Goal: Task Accomplishment & Management: Use online tool/utility

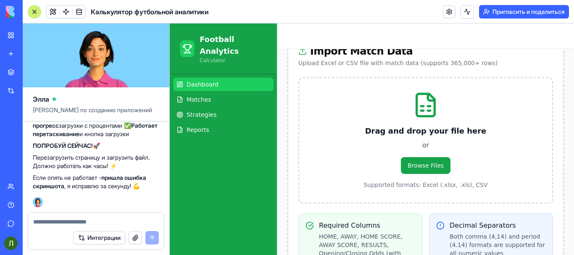
scroll to position [4197, 0]
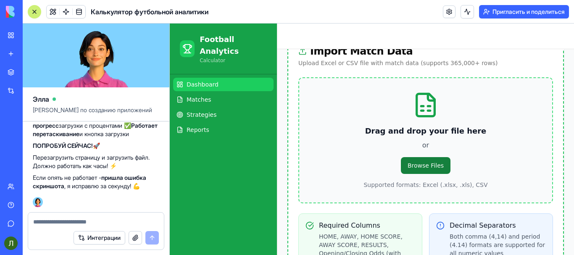
click at [435, 157] on span "Browse Files" at bounding box center [426, 165] width 50 height 17
click at [170, 24] on input "Browse Files" at bounding box center [170, 24] width 0 height 0
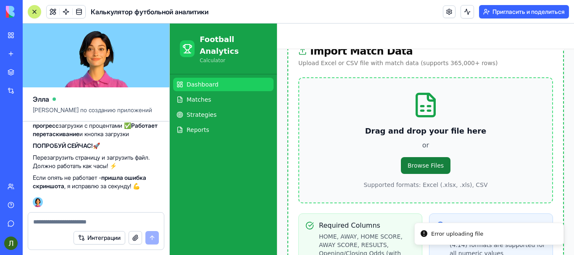
click at [439, 157] on span "Browse Files" at bounding box center [426, 165] width 50 height 17
click at [170, 24] on input "Browse Files" at bounding box center [170, 24] width 0 height 0
drag, startPoint x: 480, startPoint y: 235, endPoint x: 429, endPoint y: 235, distance: 51.3
click at [429, 235] on li "Error uploading file" at bounding box center [483, 234] width 150 height 23
drag, startPoint x: 426, startPoint y: 234, endPoint x: 480, endPoint y: 236, distance: 53.8
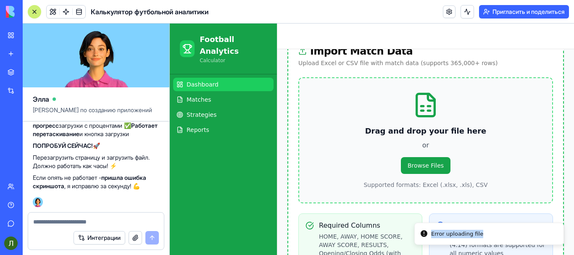
click at [480, 236] on div "Error uploading file" at bounding box center [457, 234] width 52 height 8
copy div "Error uploading file"
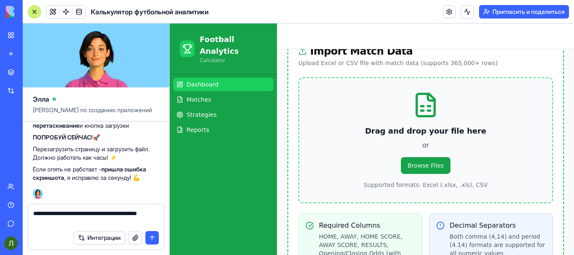
type textarea "**********"
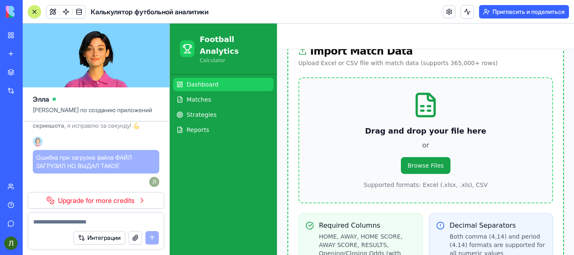
scroll to position [4246, 0]
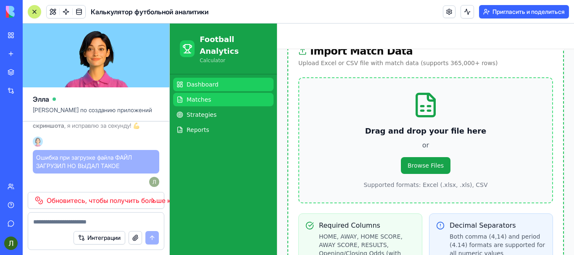
click at [203, 95] on span "Matches" at bounding box center [199, 99] width 25 height 8
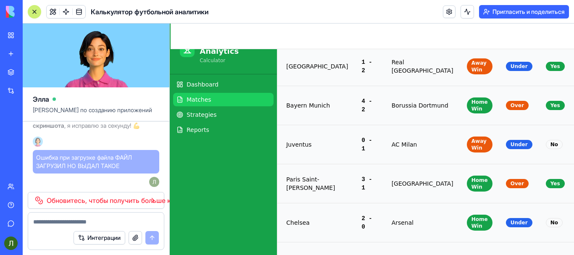
scroll to position [434, 107]
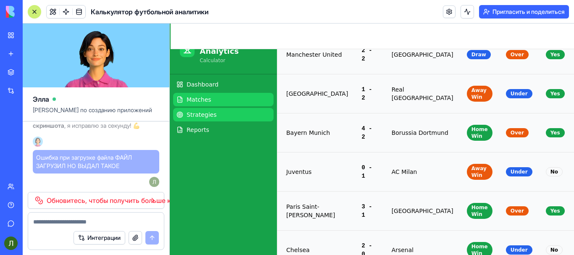
click at [238, 108] on link "Strategies" at bounding box center [223, 114] width 100 height 13
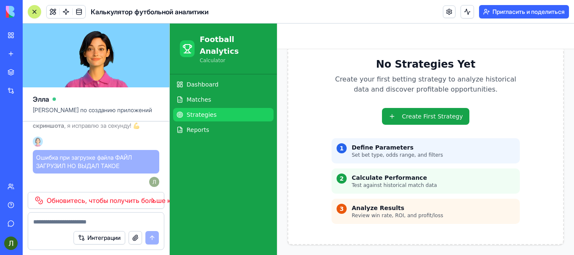
scroll to position [66, 0]
click at [420, 118] on button "Create First Strategy" at bounding box center [426, 116] width 88 height 17
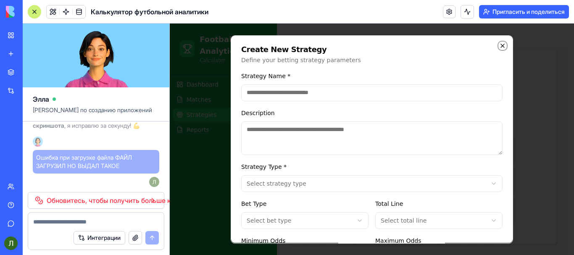
click at [499, 45] on icon "button" at bounding box center [502, 45] width 7 height 7
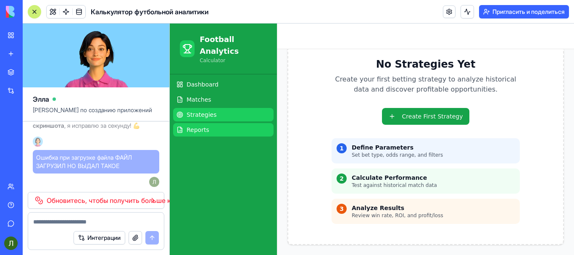
click at [202, 126] on span "Reports" at bounding box center [198, 130] width 23 height 8
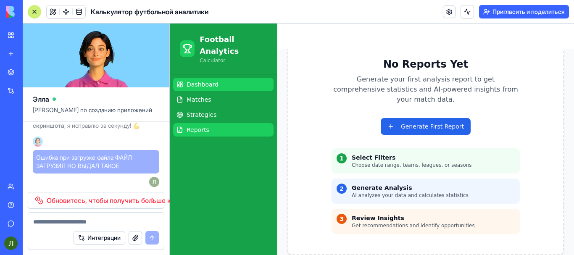
click at [221, 78] on link "Dashboard" at bounding box center [223, 84] width 100 height 13
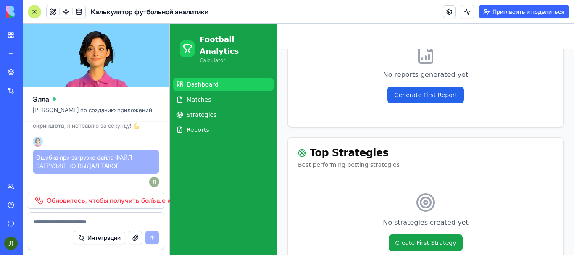
scroll to position [661, 0]
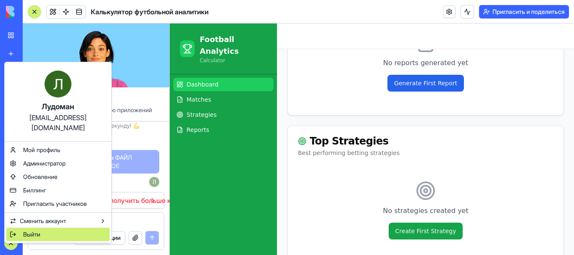
click at [40, 231] on font "Выйти" at bounding box center [31, 234] width 17 height 7
